Goal: Complete application form

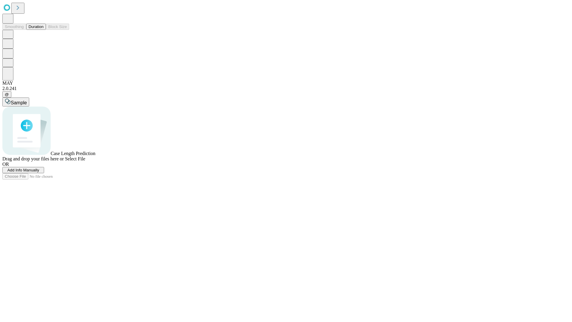
click at [39, 172] on span "Add Info Manually" at bounding box center [23, 170] width 32 height 4
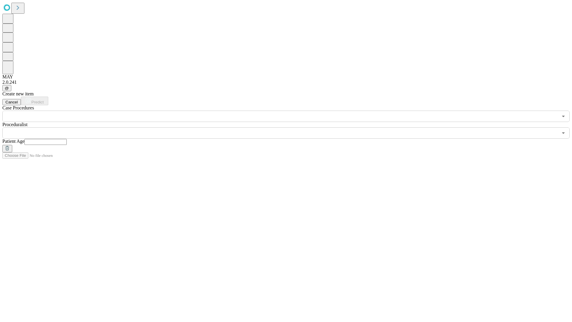
click at [67, 139] on input "text" at bounding box center [45, 142] width 42 height 6
type input "**"
click at [290, 127] on input "text" at bounding box center [280, 132] width 556 height 11
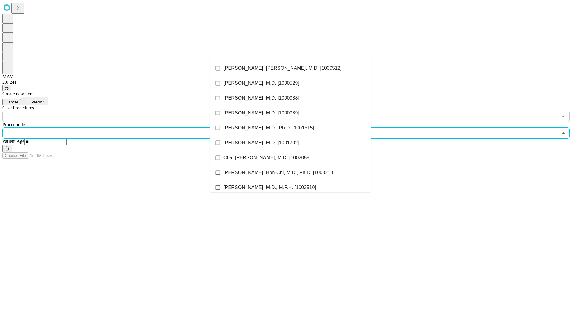
click at [291, 68] on li "[PERSON_NAME], [PERSON_NAME], M.D. [1000512]" at bounding box center [290, 68] width 161 height 15
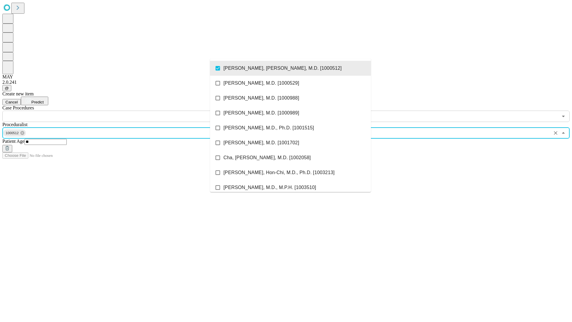
click at [125, 111] on input "text" at bounding box center [280, 116] width 556 height 11
